Goal: Obtain resource: Download file/media

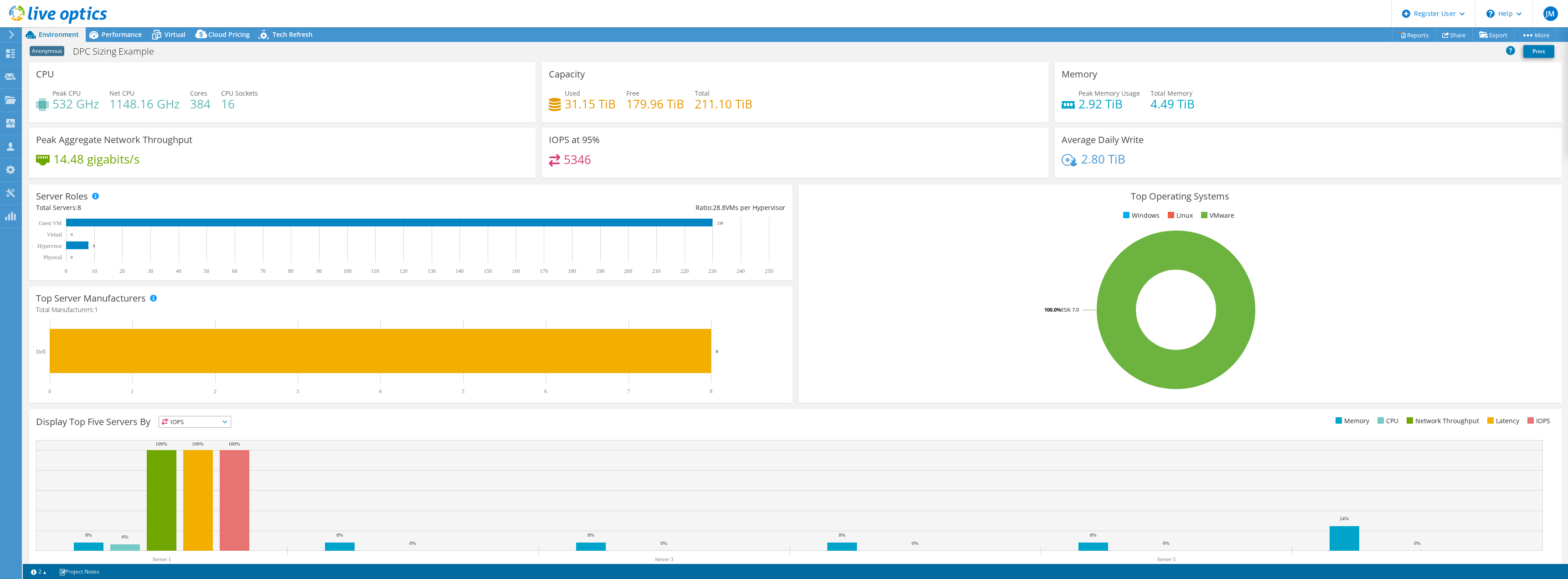
select select "USEast"
select select "USD"
click at [124, 34] on span "Performance" at bounding box center [122, 34] width 40 height 9
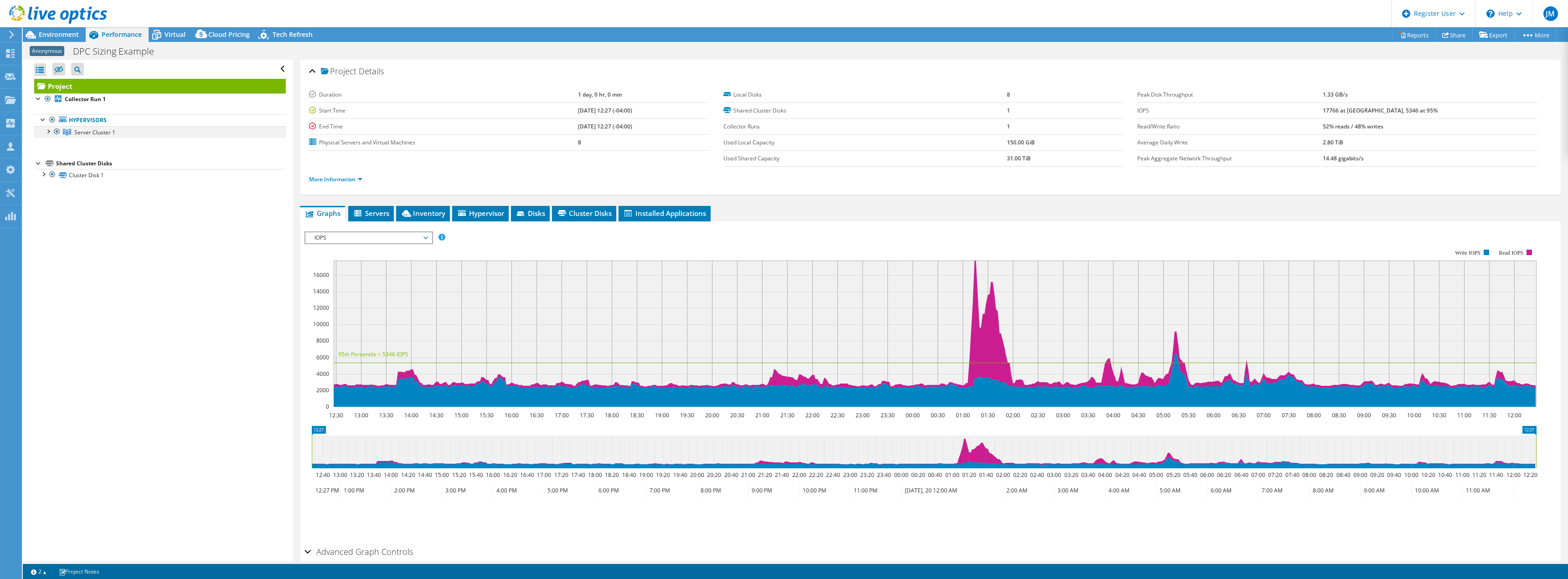
click at [51, 131] on div at bounding box center [47, 130] width 9 height 9
click at [45, 34] on span "Environment" at bounding box center [59, 34] width 40 height 9
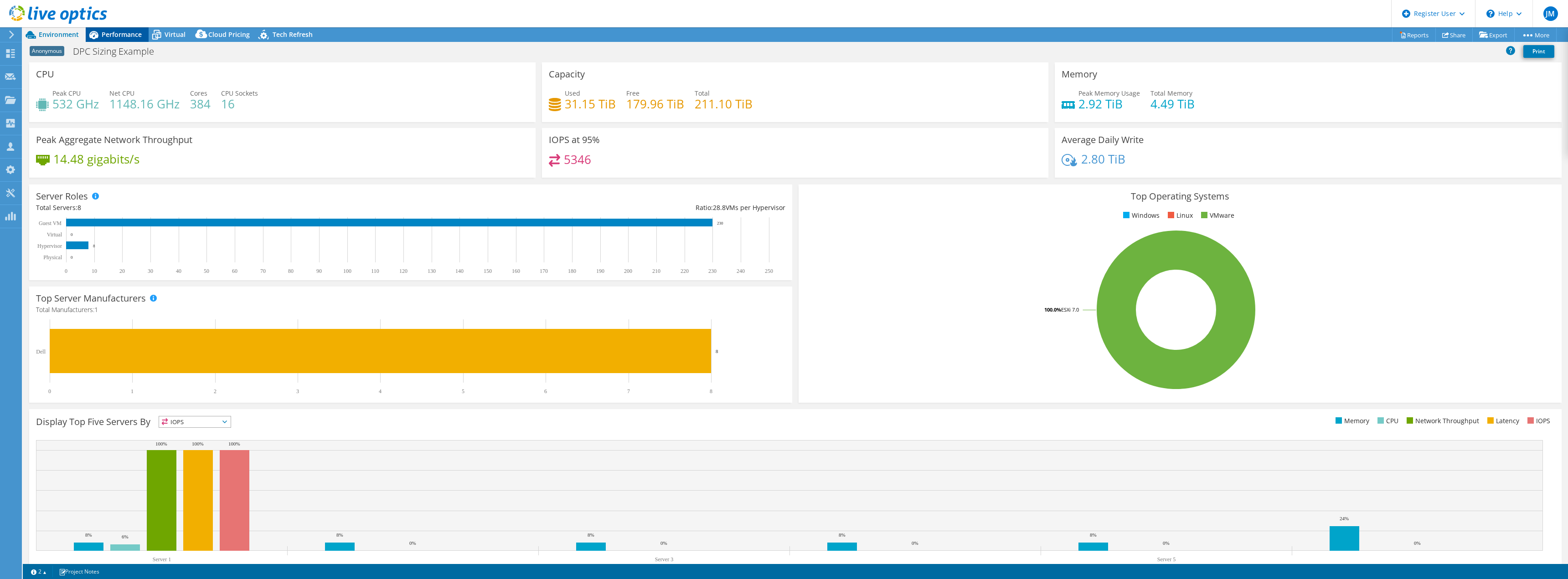
click at [124, 35] on span "Performance" at bounding box center [122, 34] width 40 height 9
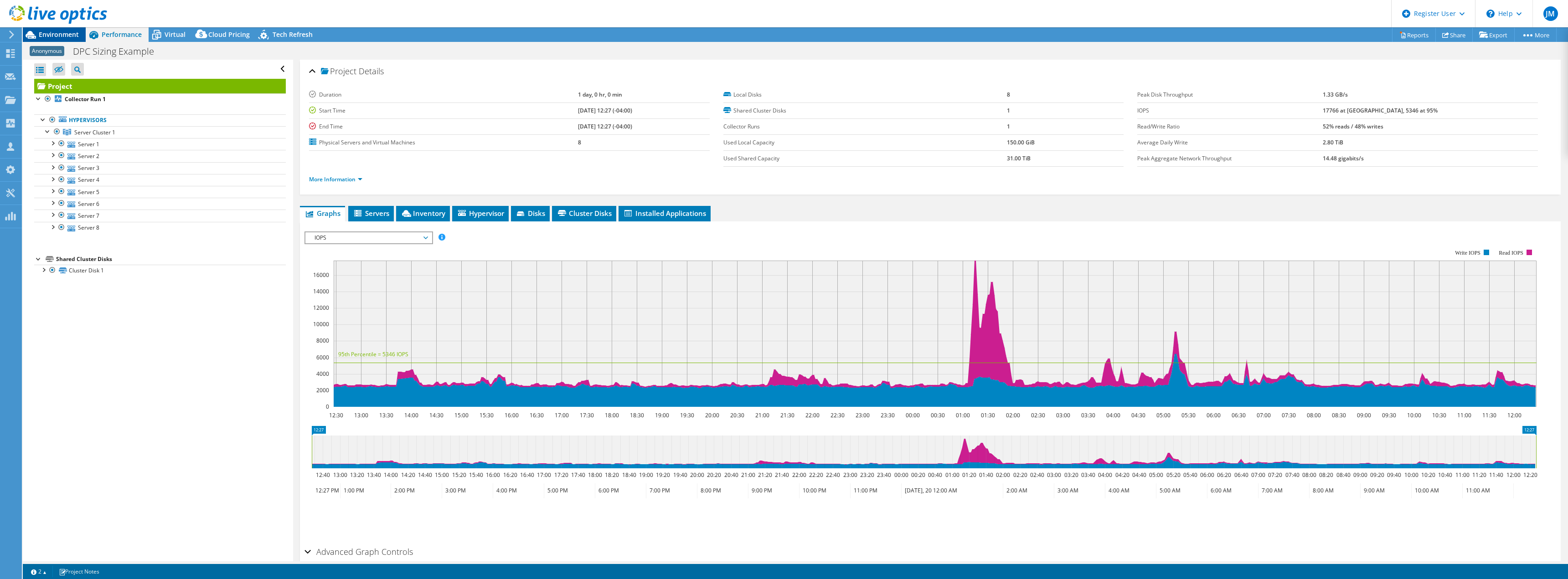
click at [57, 34] on span "Environment" at bounding box center [59, 34] width 40 height 9
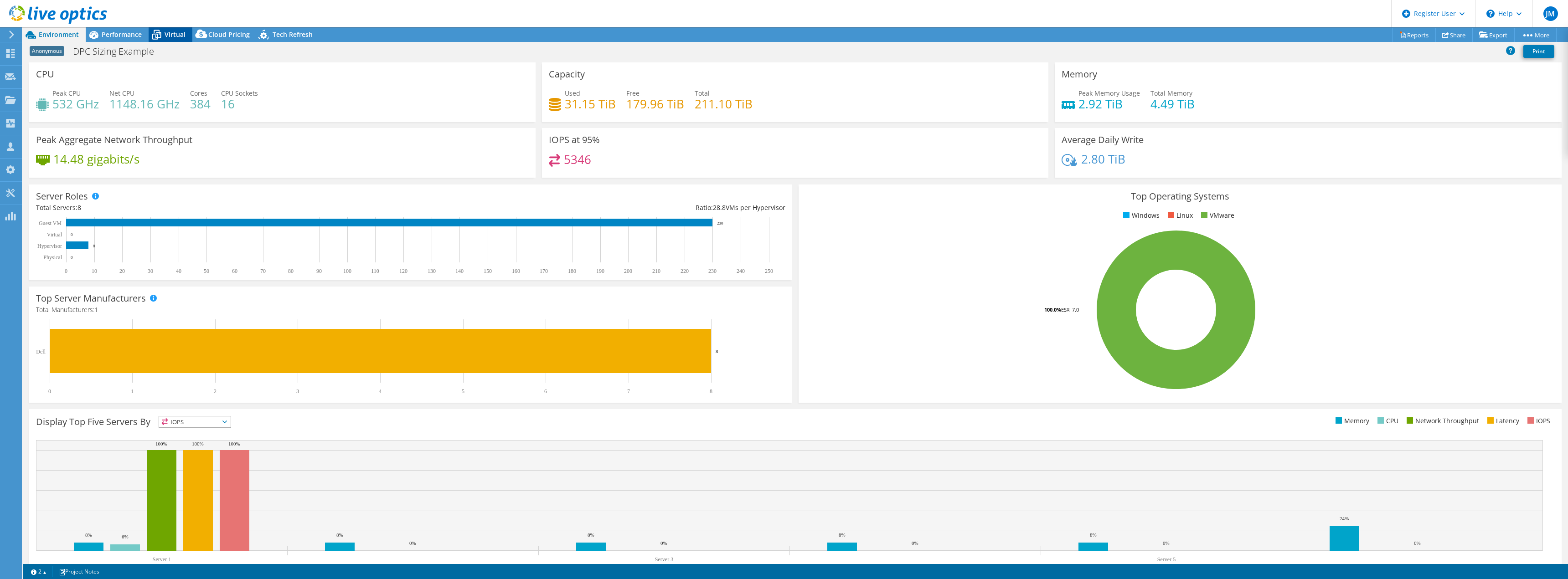
click at [169, 33] on span "Virtual" at bounding box center [175, 34] width 21 height 9
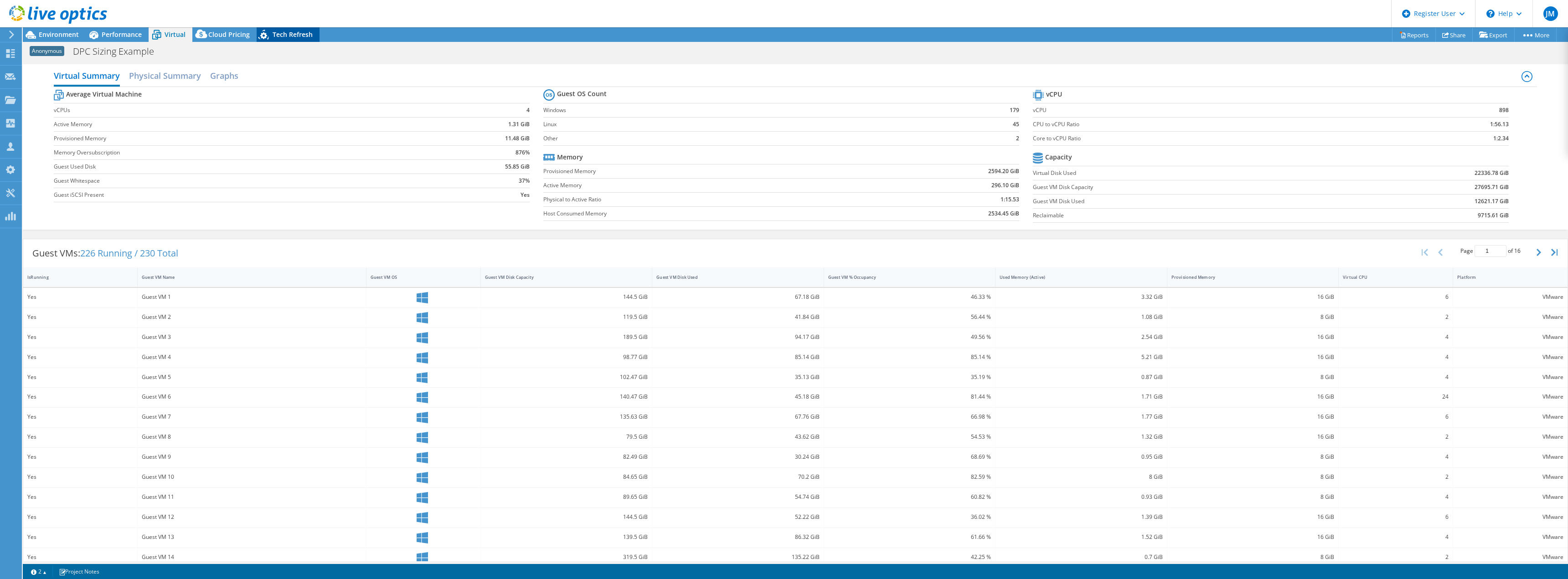
click at [279, 37] on span "Tech Refresh" at bounding box center [293, 34] width 40 height 9
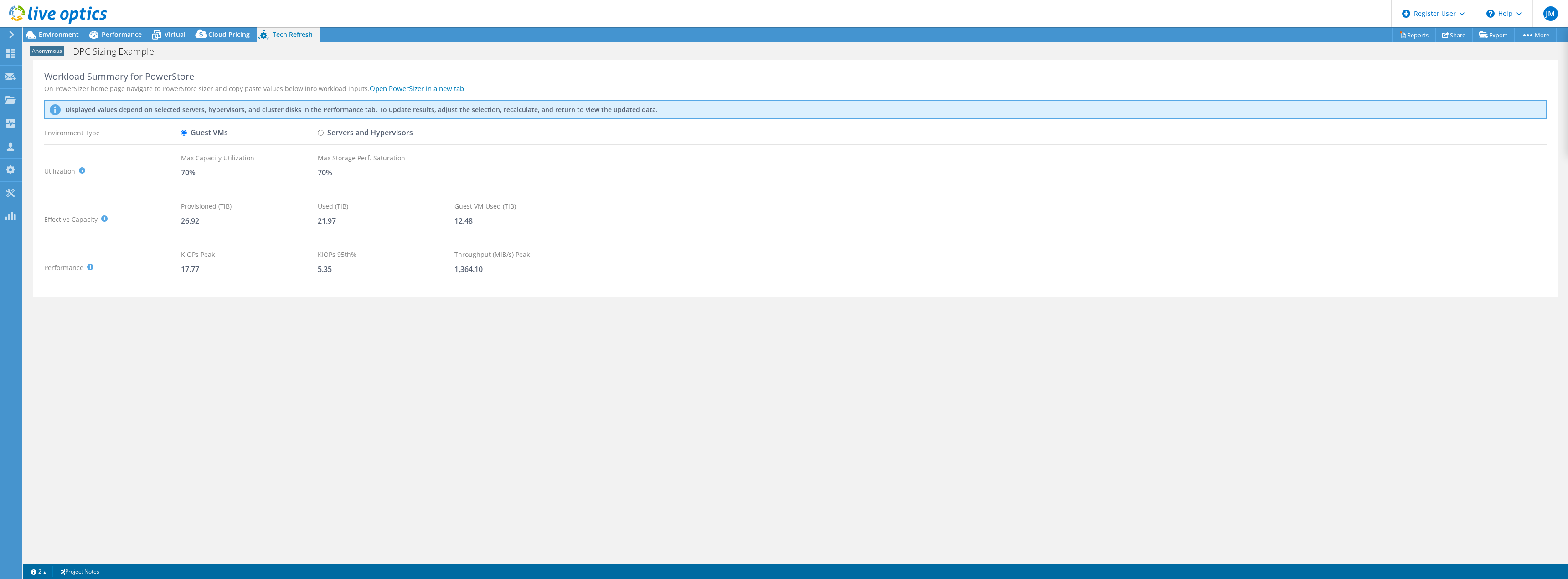
click at [43, 28] on div at bounding box center [54, 15] width 107 height 30
click at [1415, 38] on link "Reports" at bounding box center [1414, 35] width 44 height 14
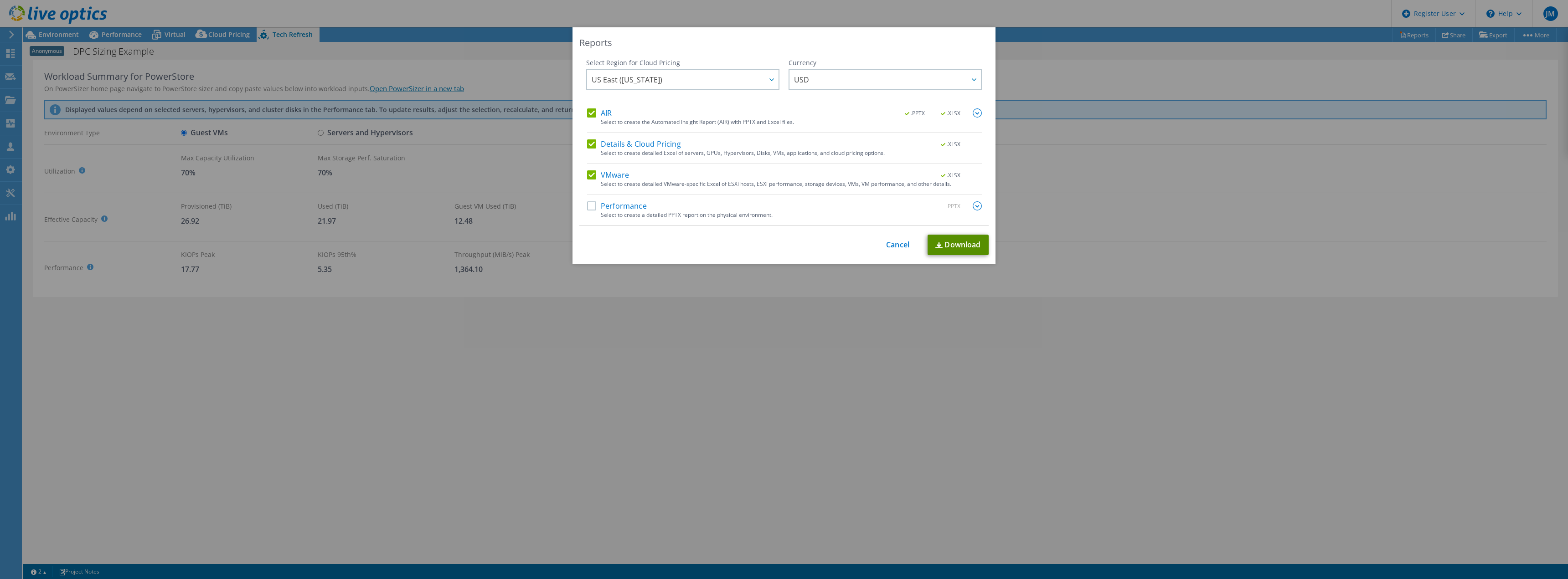
click at [964, 248] on link "Download" at bounding box center [958, 245] width 61 height 21
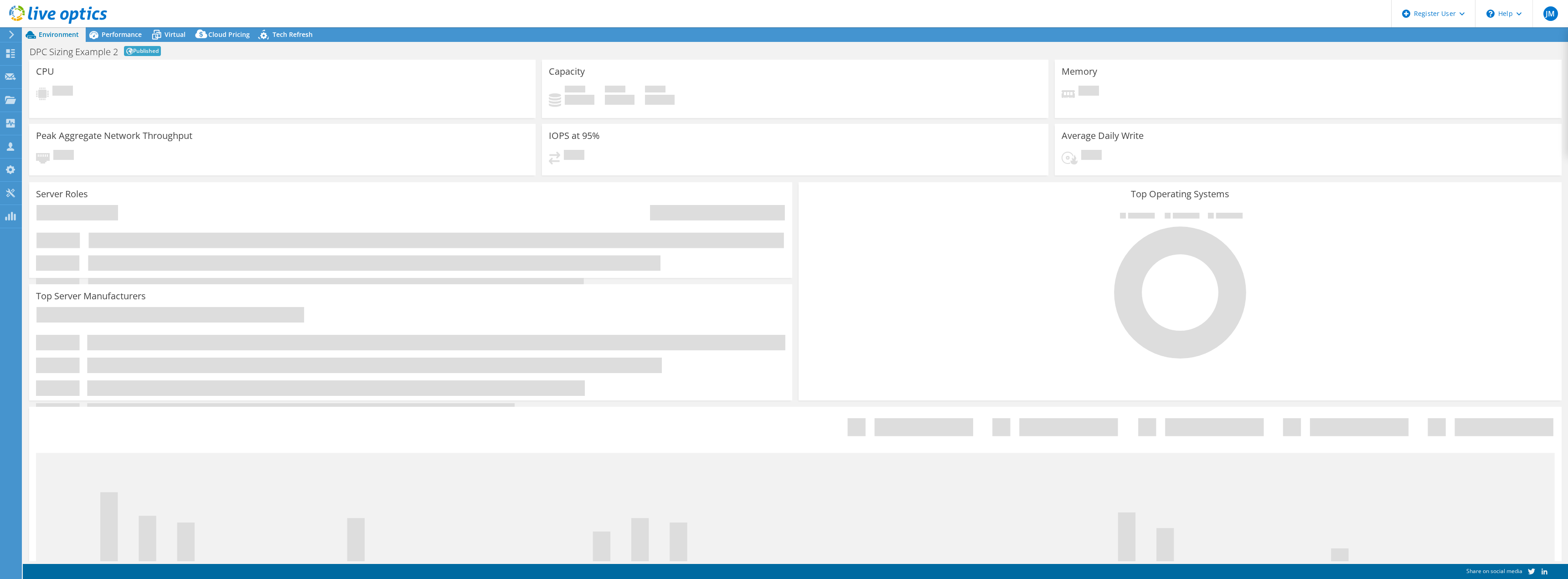
select select "USD"
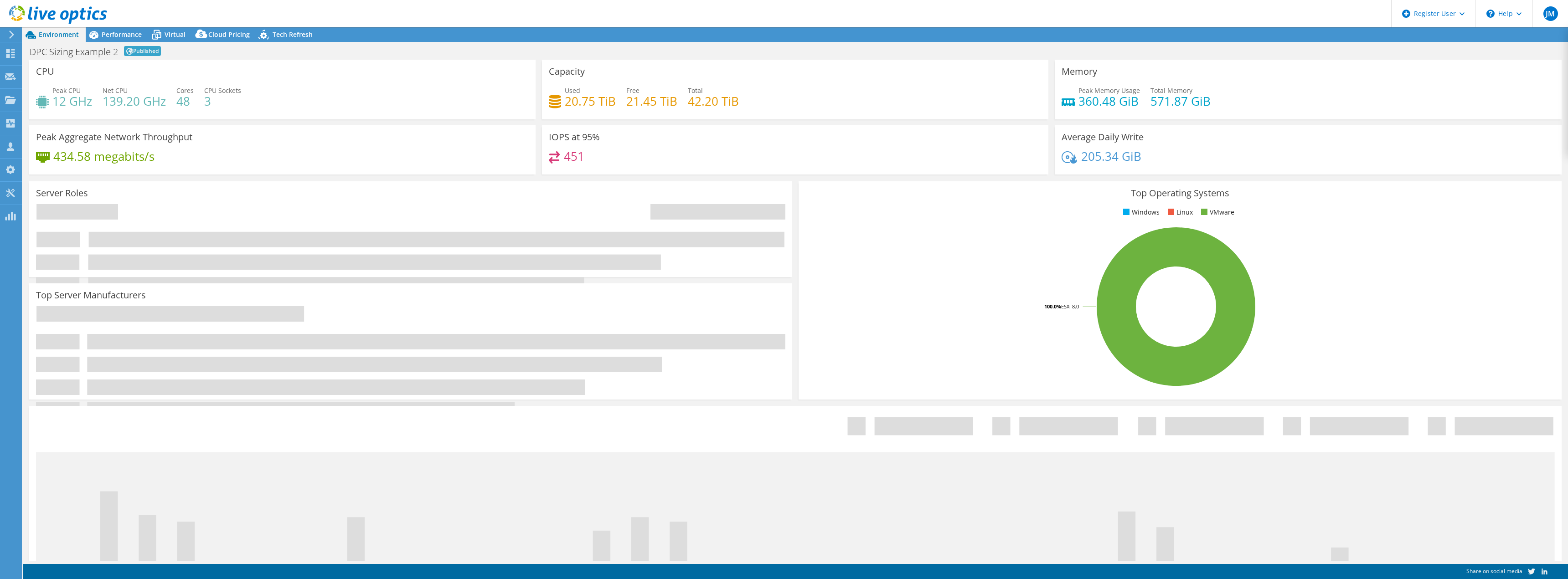
select select "EUFrankfurt"
select select "EUR"
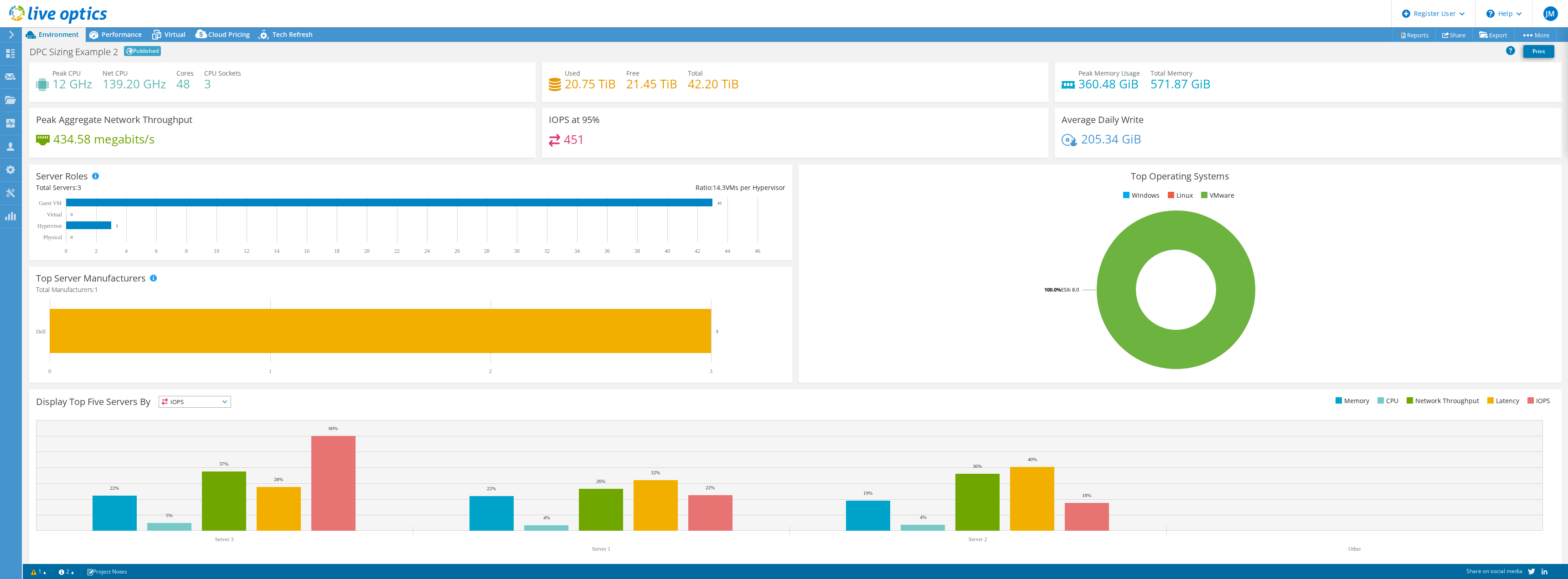
scroll to position [29, 0]
